Goal: Task Accomplishment & Management: Manage account settings

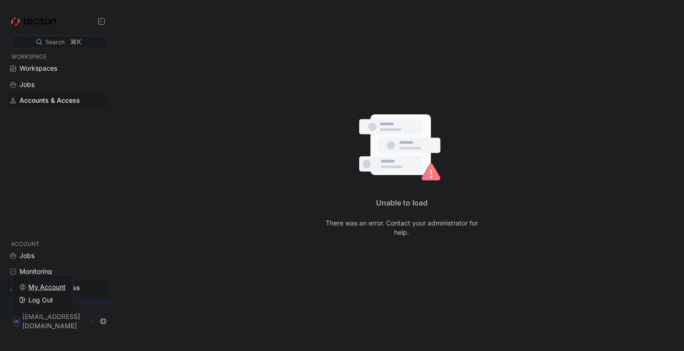
click at [40, 290] on div "My Account" at bounding box center [46, 287] width 37 height 9
click at [119, 240] on div "Search ⌘K WORKSPACE Workspaces Jobs Accounts & Access ACCOUNT Jobs Monitoring A…" at bounding box center [59, 175] width 119 height 351
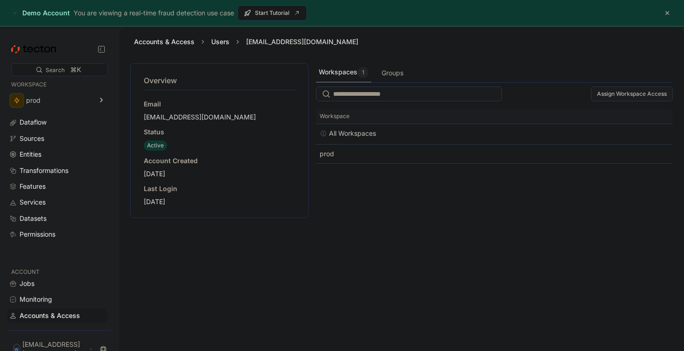
click at [667, 14] on button "button" at bounding box center [666, 12] width 11 height 11
